Goal: Information Seeking & Learning: Learn about a topic

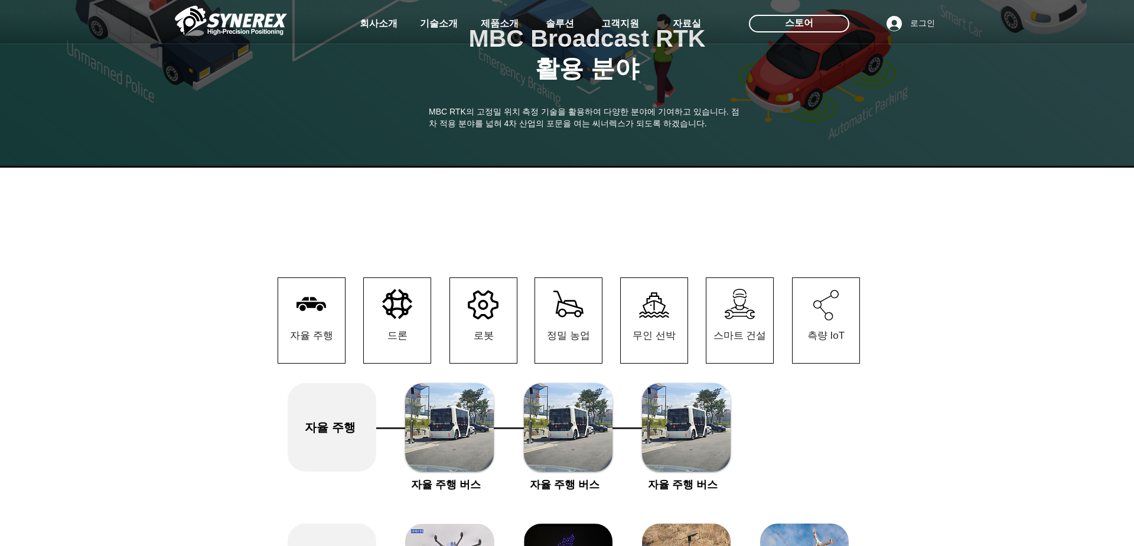
drag, startPoint x: 474, startPoint y: 109, endPoint x: 523, endPoint y: 115, distance: 49.9
click at [523, 115] on div at bounding box center [567, 87] width 1134 height 175
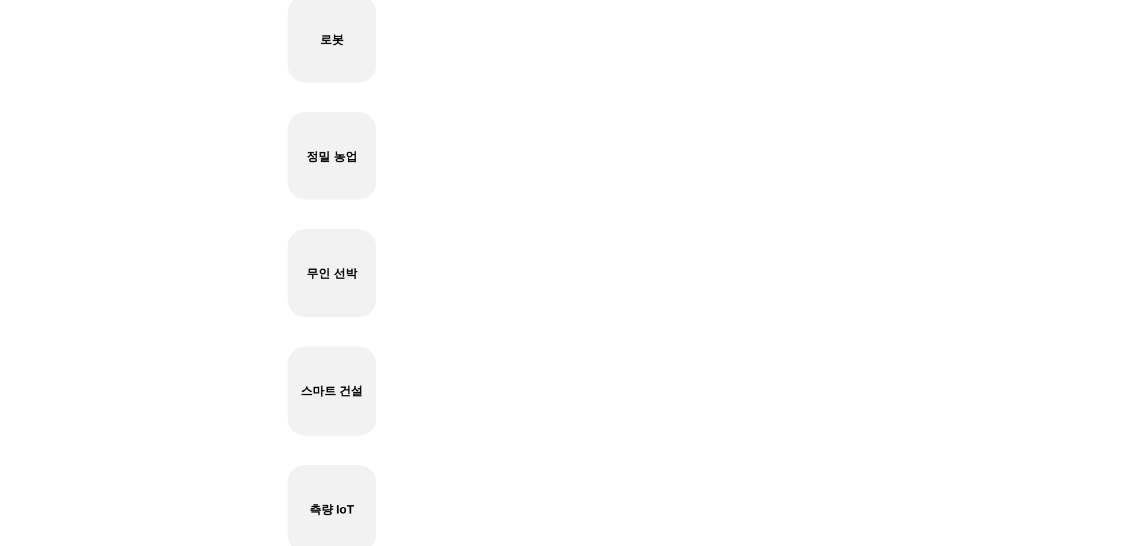
scroll to position [874, 0]
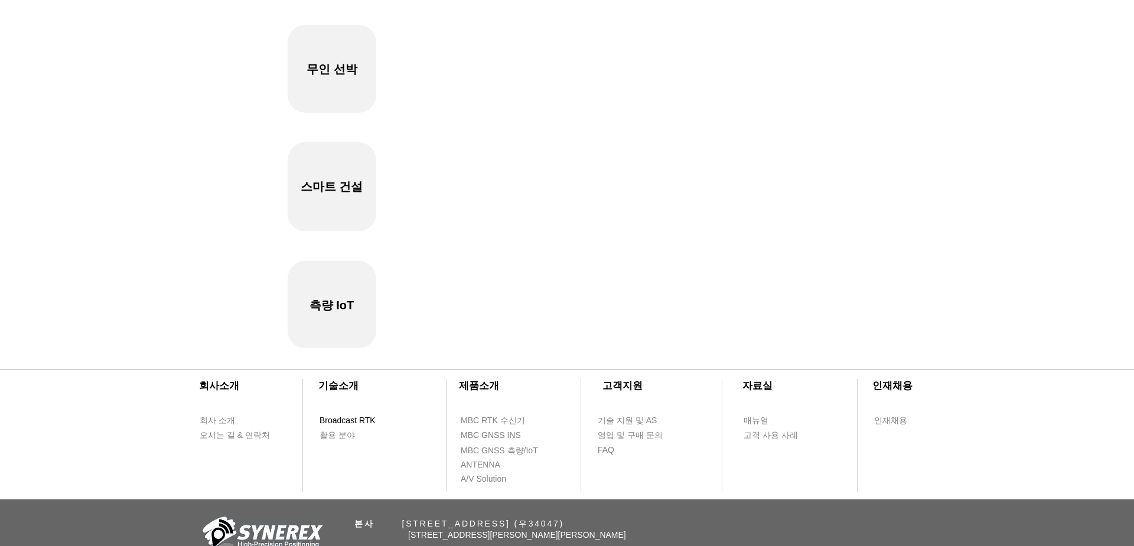
click at [340, 417] on span "Broadcast RTK" at bounding box center [347, 421] width 56 height 12
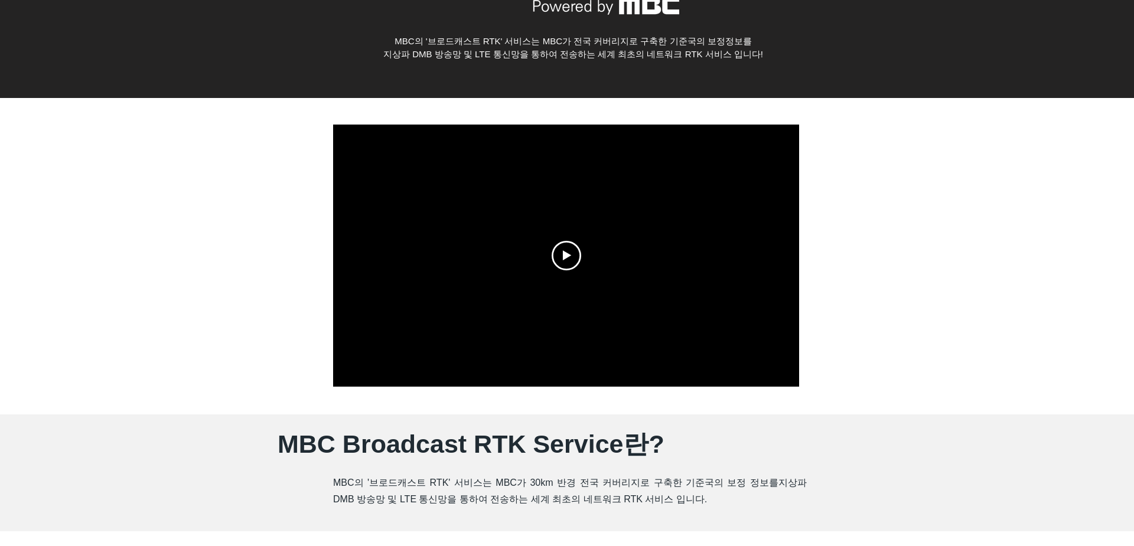
scroll to position [198, 0]
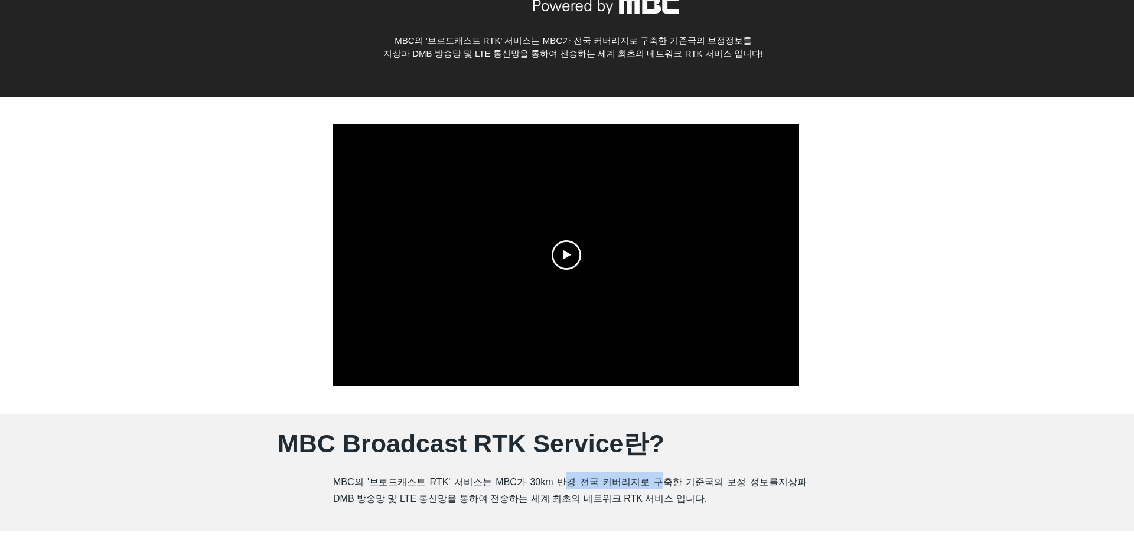
drag, startPoint x: 535, startPoint y: 481, endPoint x: 636, endPoint y: 477, distance: 101.1
click at [623, 477] on span "MBC의 '브로드캐스트 RTK' 서비스는 MBC가 30km 반경 전국 커버리지로 구축한 기준국의 보정 정보를" at bounding box center [555, 482] width 445 height 10
click at [636, 477] on span "MBC의 '브로드캐스트 RTK' 서비스는 MBC가 30km 반경 전국 커버리지로 구축한 기준국의 보정 정보를" at bounding box center [555, 482] width 445 height 10
drag, startPoint x: 620, startPoint y: 478, endPoint x: 706, endPoint y: 482, distance: 86.3
click at [706, 482] on span "MBC의 '브로드캐스트 RTK' 서비스는 MBC가 30km 반경 전국 커버리지로 구축한 기준국의 보정 정보를" at bounding box center [555, 482] width 445 height 10
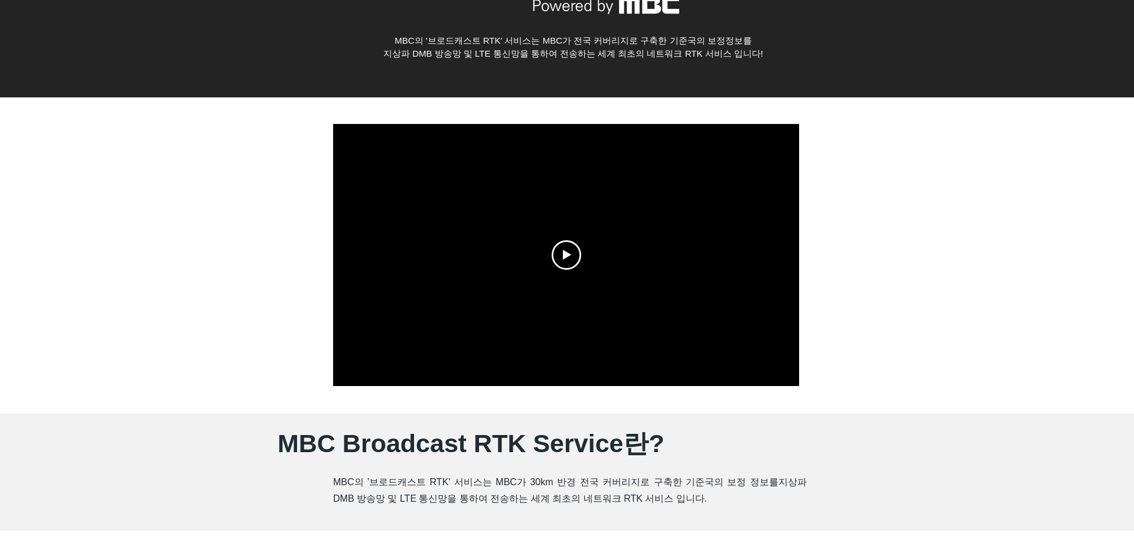
click at [716, 481] on span "MBC의 '브로드캐스트 RTK' 서비스는 MBC가 30km 반경 전국 커버리지로 구축한 기준국의 보정 정보를" at bounding box center [555, 482] width 445 height 10
drag, startPoint x: 673, startPoint y: 478, endPoint x: 774, endPoint y: 480, distance: 101.0
click at [771, 480] on h2 "MBC의 '브로드캐스트 RTK' 서비스는 MBC가 30km 반경 전국 커버리지로 구축한 기준국의 보정 정보를 지상파 DMB 방송망 및 LTE …" at bounding box center [570, 488] width 474 height 33
click at [775, 480] on span "지상파 DMB 방송망 및 LTE 통신망을 통하여 전송하는 세계 최초의 네트워크 RTK 서비스 입니다." at bounding box center [570, 490] width 474 height 27
drag, startPoint x: 742, startPoint y: 480, endPoint x: 799, endPoint y: 480, distance: 56.7
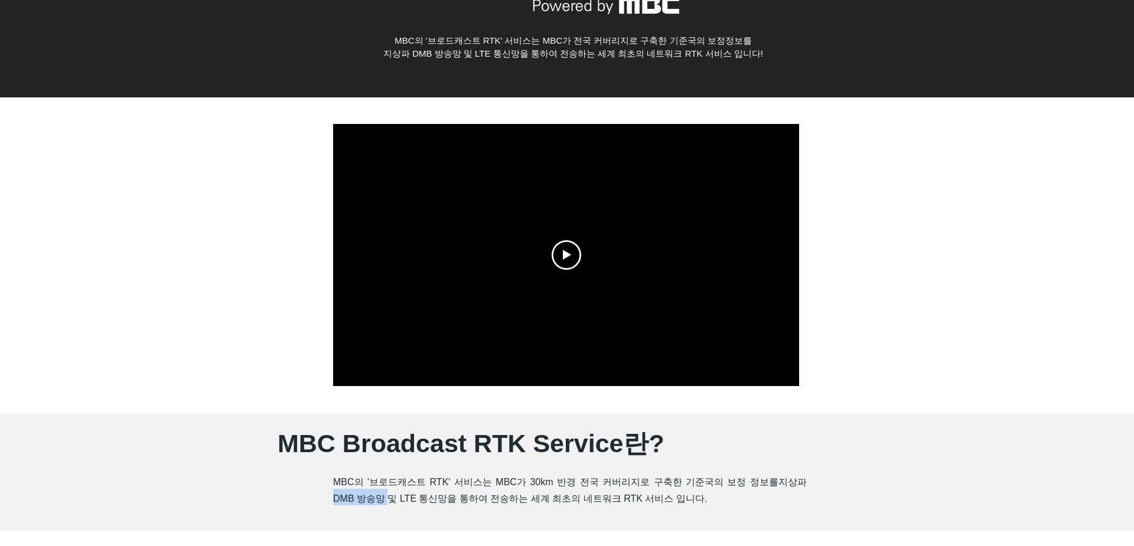
click at [799, 480] on span "지상파 DMB 방송망 및 LTE 통신망을 통하여 전송하는 세계 최초의 네트워크 RTK 서비스 입니다." at bounding box center [570, 490] width 474 height 27
drag, startPoint x: 799, startPoint y: 480, endPoint x: 781, endPoint y: 478, distance: 17.9
click at [798, 480] on span "지상파 DMB 방송망 및 LTE 통신망을 통하여 전송하는 세계 최초의 네트워크 RTK 서비스 입니다." at bounding box center [570, 490] width 474 height 27
drag, startPoint x: 337, startPoint y: 497, endPoint x: 435, endPoint y: 499, distance: 97.5
click at [428, 499] on span "지상파 DMB 방송망 및 LTE 통신망을 통하여 전송하는 세계 최초의 네트워크 RTK 서비스 입니다." at bounding box center [570, 490] width 474 height 27
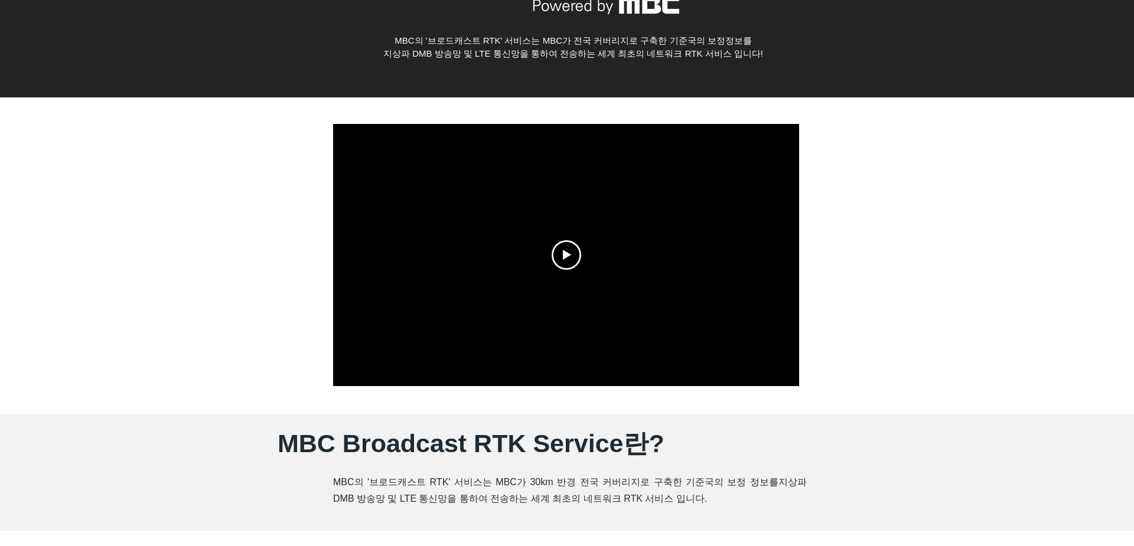
click at [439, 498] on span "지상파 DMB 방송망 및 LTE 통신망을 통하여 전송하는 세계 최초의 네트워크 RTK 서비스 입니다." at bounding box center [570, 490] width 474 height 27
drag, startPoint x: 403, startPoint y: 496, endPoint x: 590, endPoint y: 498, distance: 186.6
click at [590, 498] on span "지상파 DMB 방송망 및 LTE 통신망을 통하여 전송하는 세계 최초의 네트워크 RTK 서비스 입니다." at bounding box center [570, 490] width 474 height 27
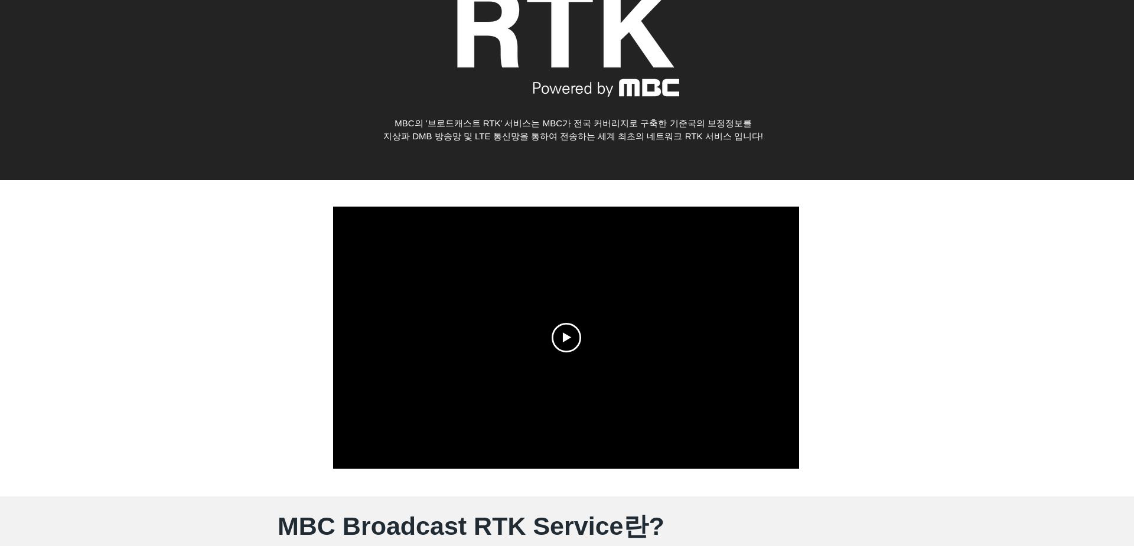
scroll to position [0, 0]
